Goal: Task Accomplishment & Management: Manage account settings

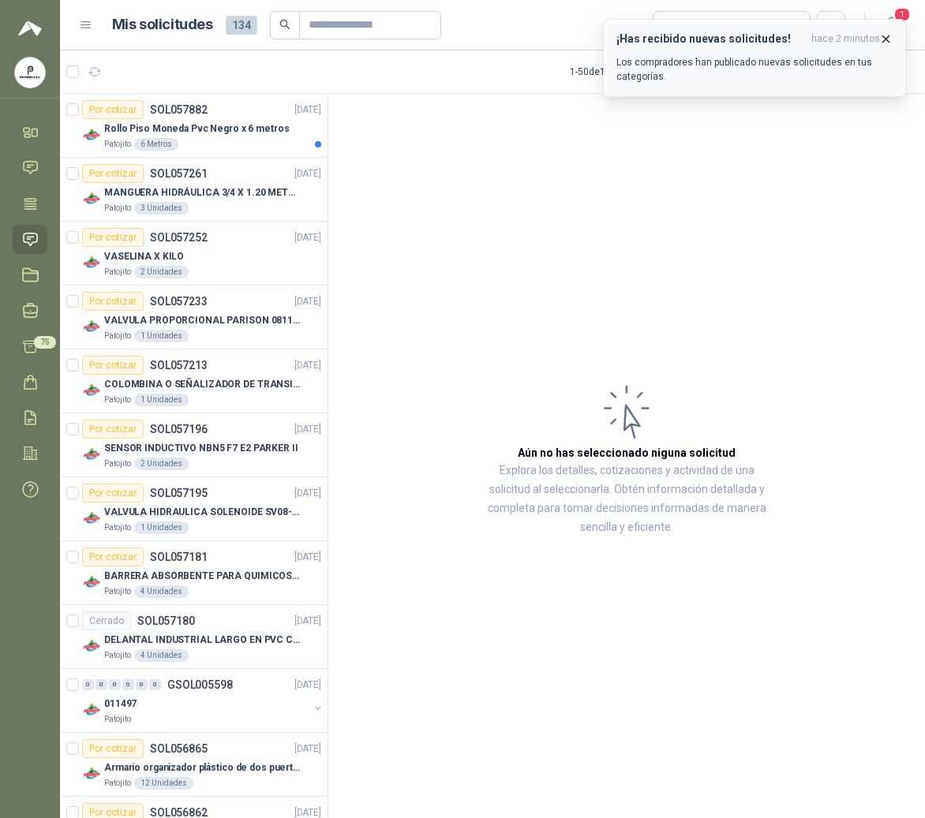
click at [881, 41] on icon "button" at bounding box center [885, 38] width 13 height 13
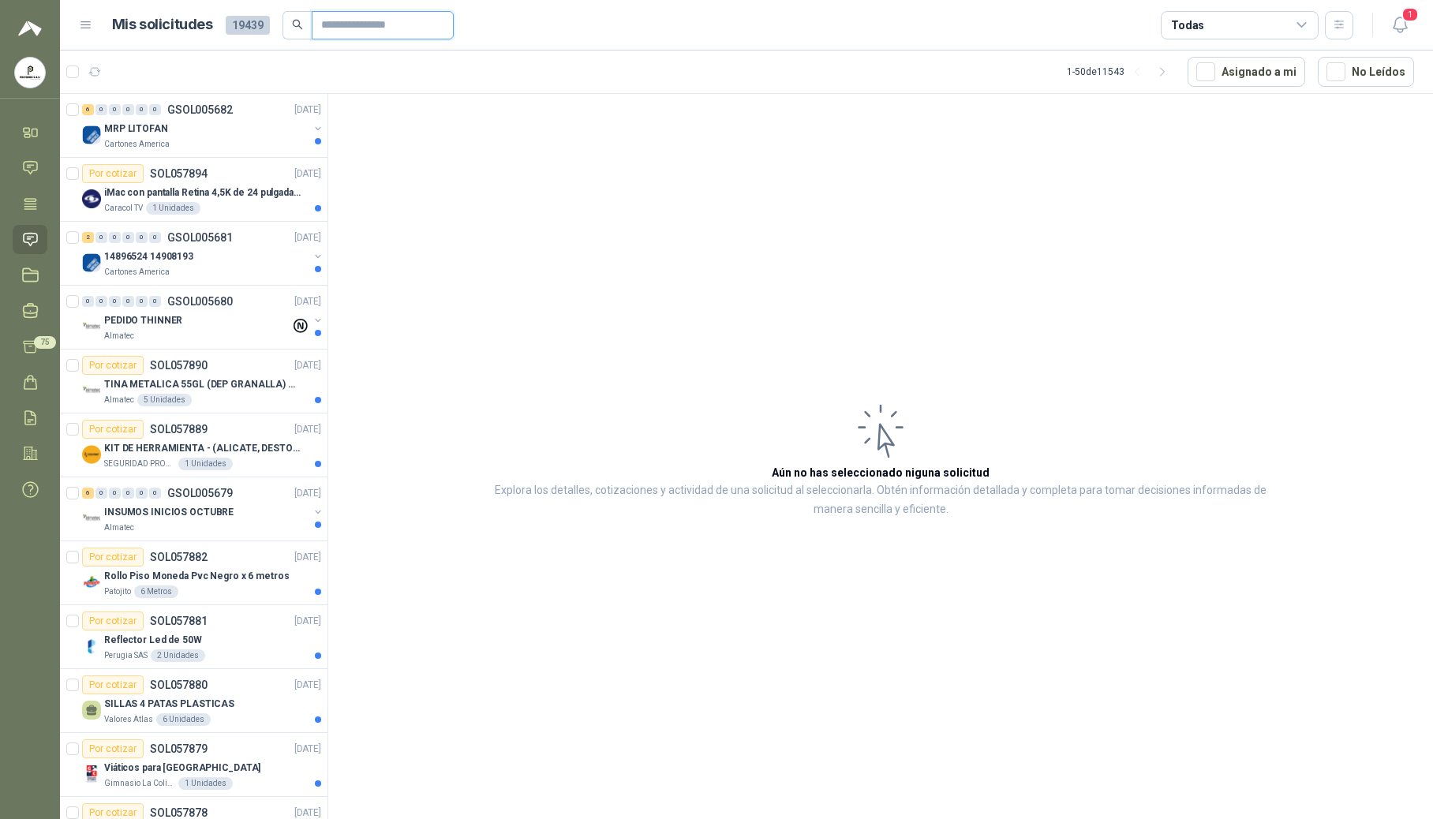
click at [384, 22] on input "text" at bounding box center [376, 25] width 110 height 27
type input "****"
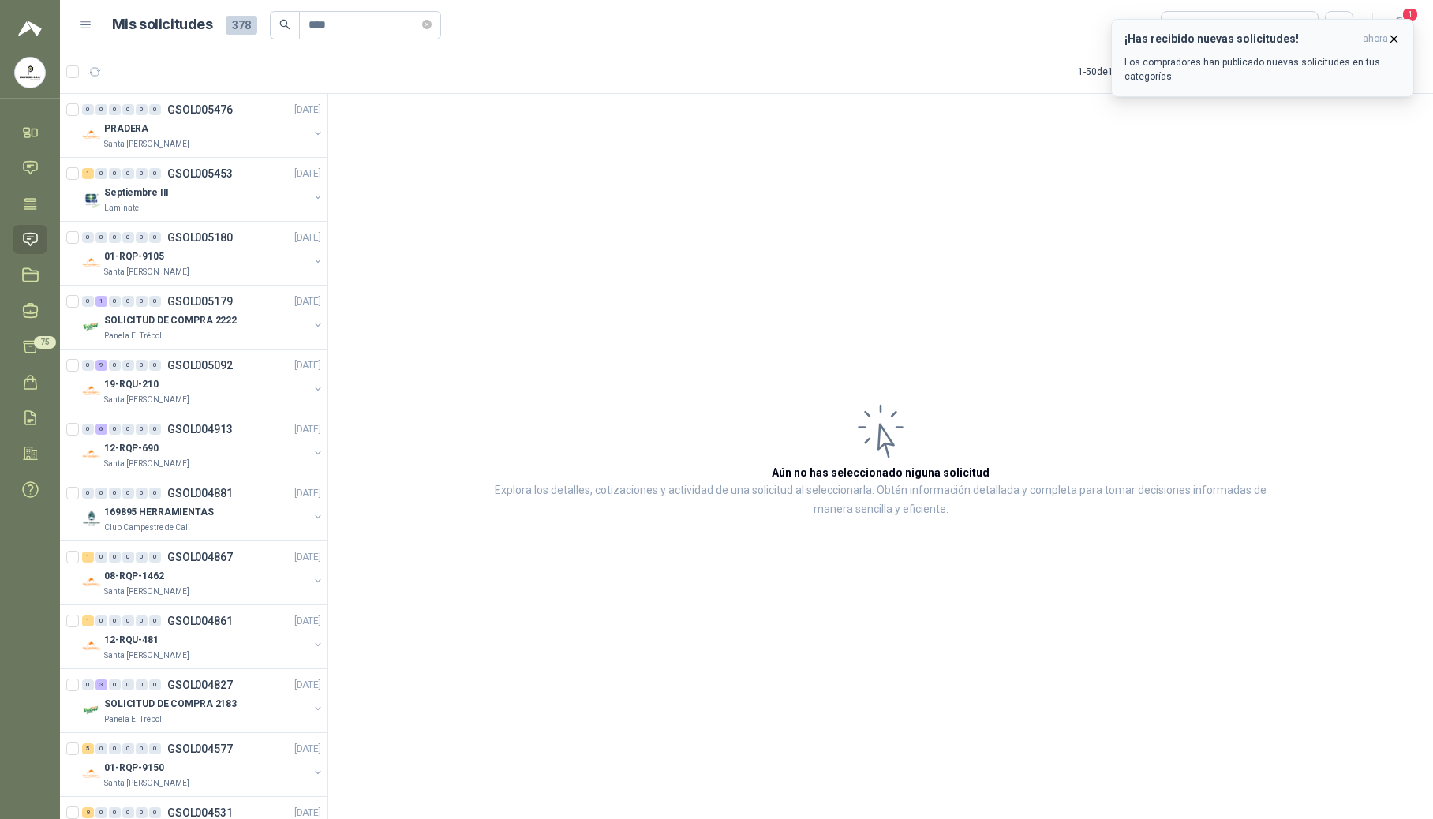
click at [924, 65] on p "Los compradores han publicado nuevas solicitudes en tus categorías." at bounding box center [1263, 69] width 276 height 28
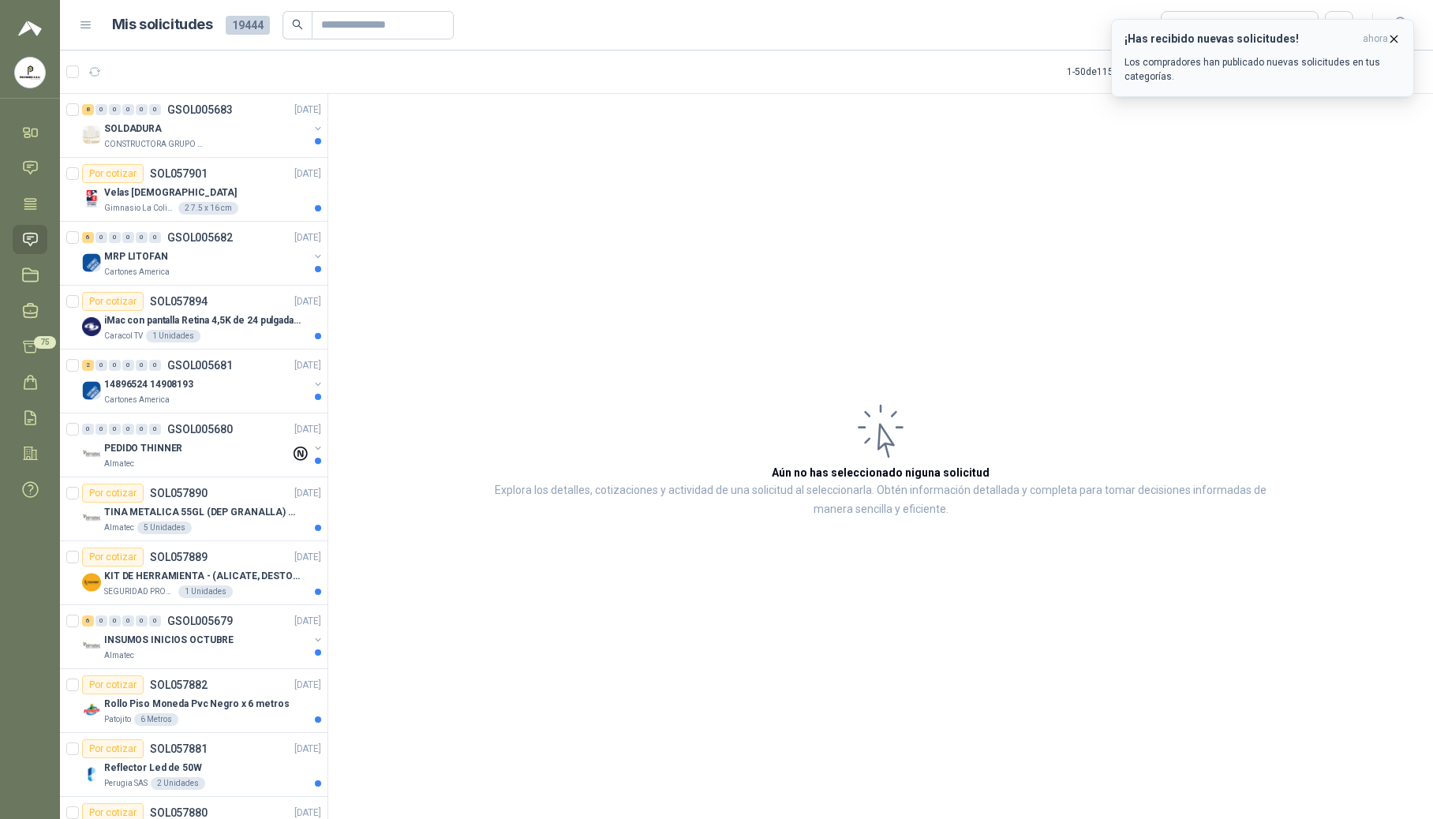
click at [924, 33] on icon "button" at bounding box center [1393, 38] width 13 height 13
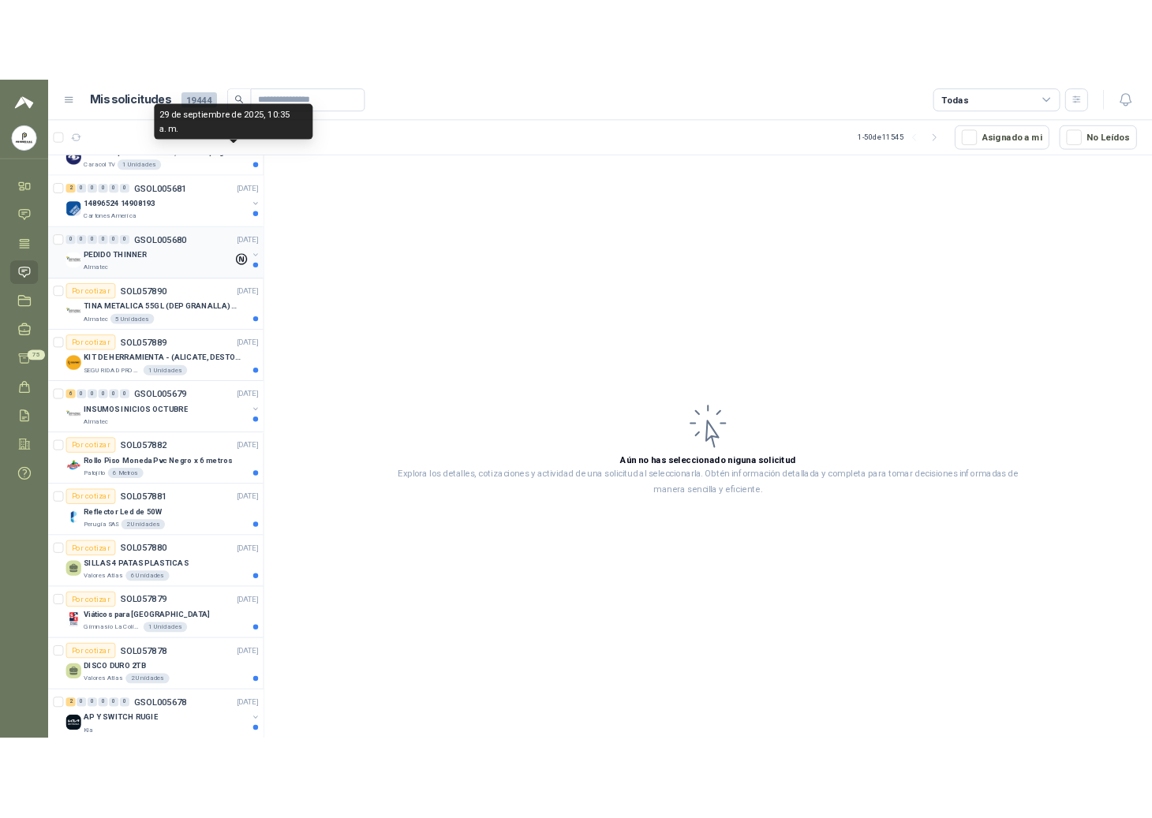
scroll to position [526, 0]
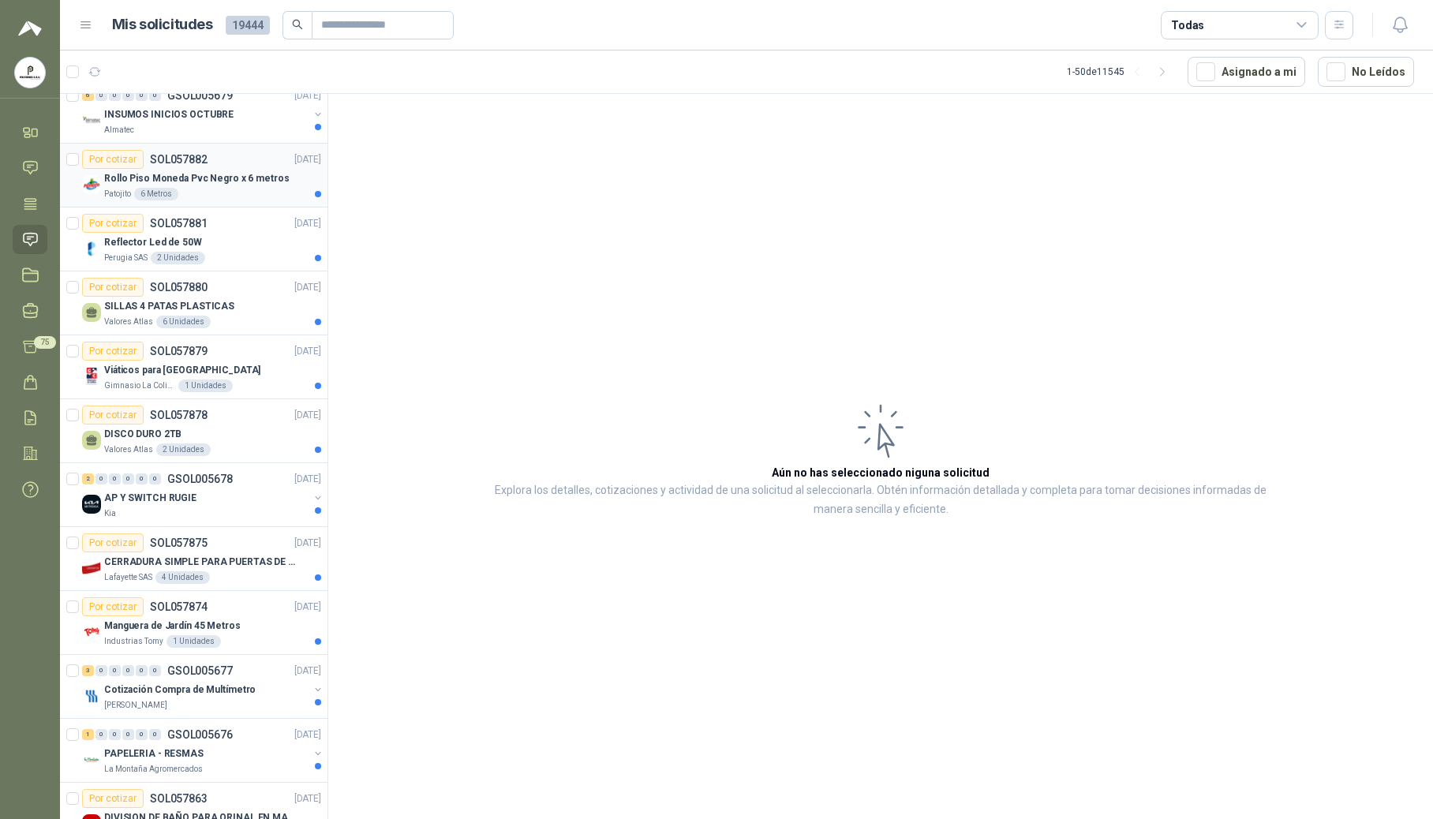
click at [156, 181] on p "Rollo Piso Moneda Pvc Negro x 6 metros" at bounding box center [196, 178] width 185 height 15
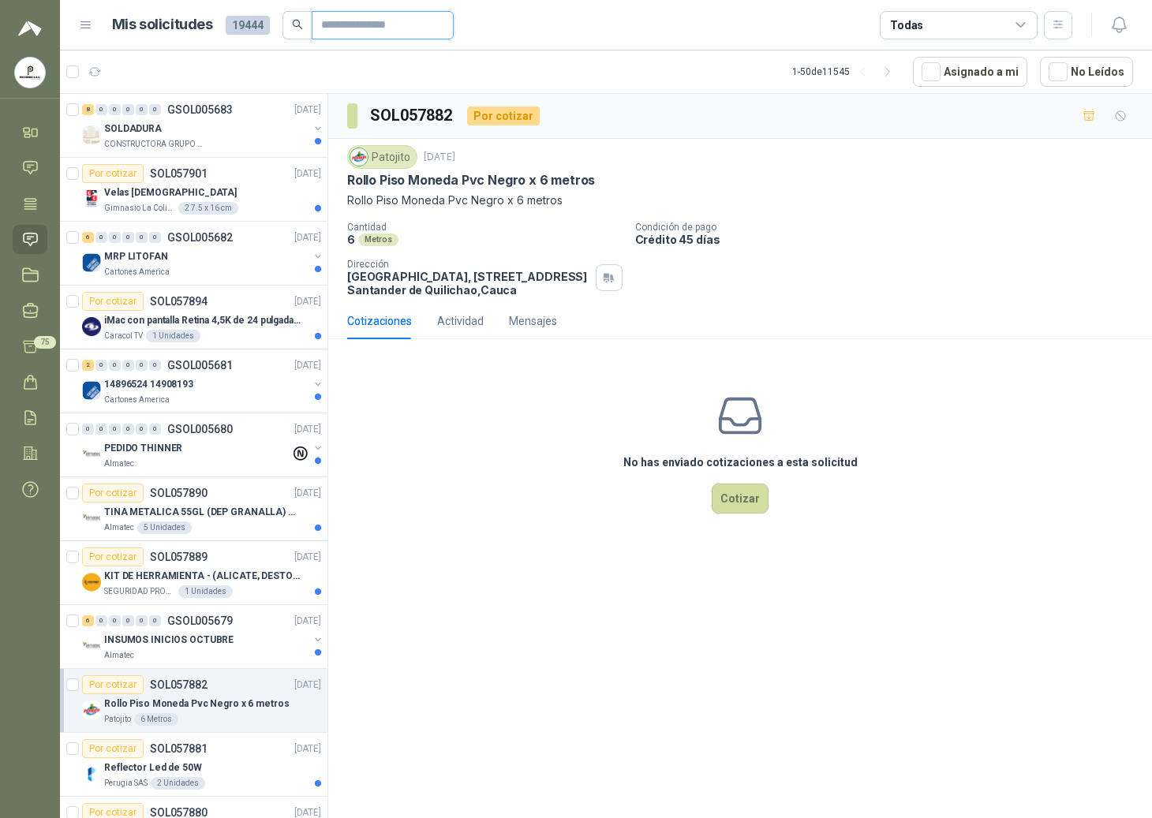
click at [350, 27] on input "text" at bounding box center [376, 25] width 110 height 27
type input "****"
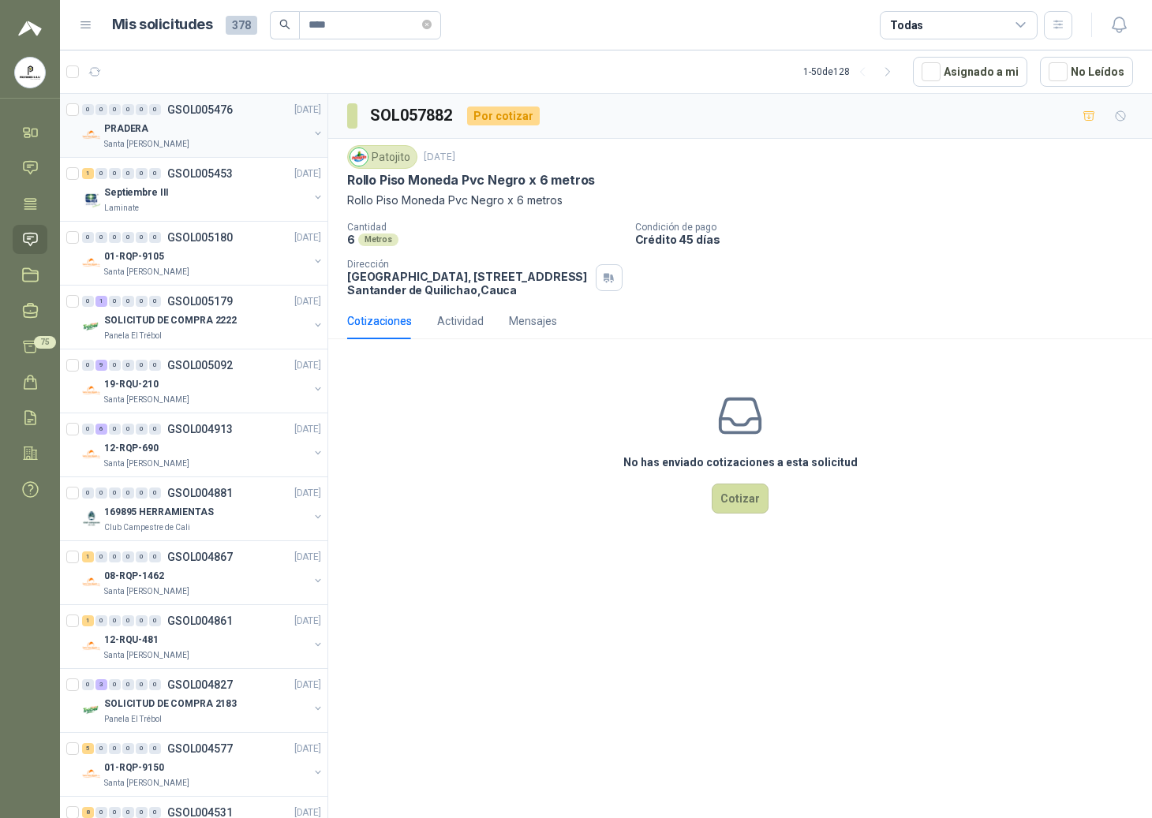
click at [205, 130] on div "PRADERA" at bounding box center [206, 128] width 204 height 19
click at [168, 243] on p "GSOL005180" at bounding box center [200, 237] width 66 height 11
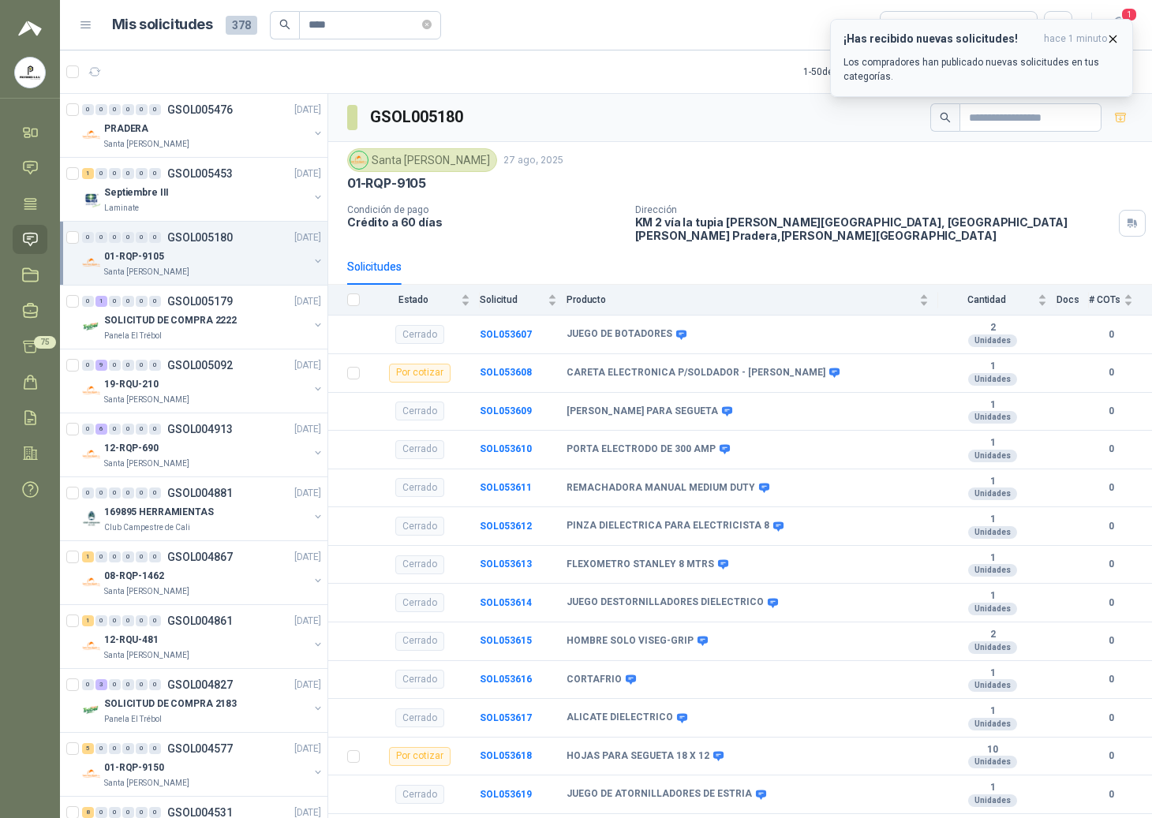
click at [924, 36] on icon "button" at bounding box center [1113, 39] width 6 height 6
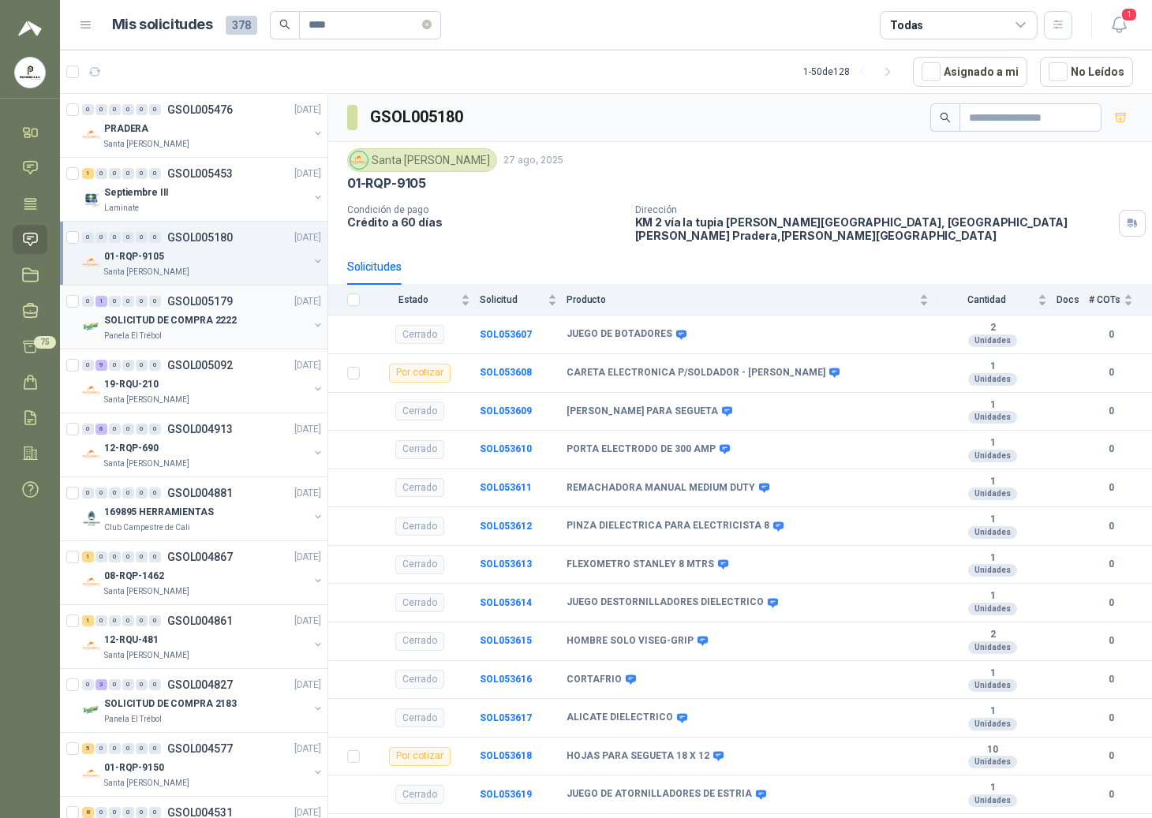
click at [193, 346] on div "0 1 0 0 0 0 GSOL005179 [DATE] SOLICITUD DE COMPRA 2222 Panela El Trébol" at bounding box center [194, 318] width 268 height 64
click at [184, 313] on p "SOLICITUD DE COMPRA 2222" at bounding box center [170, 320] width 133 height 15
